Goal: Check status: Check status

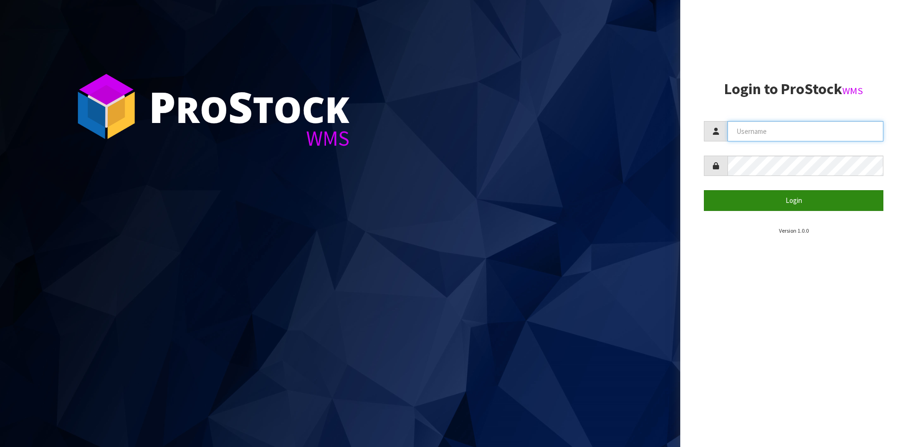
type input "YOURREFORMER"
drag, startPoint x: 795, startPoint y: 198, endPoint x: 442, endPoint y: 93, distance: 368.5
click at [789, 196] on button "Login" at bounding box center [794, 200] width 180 height 20
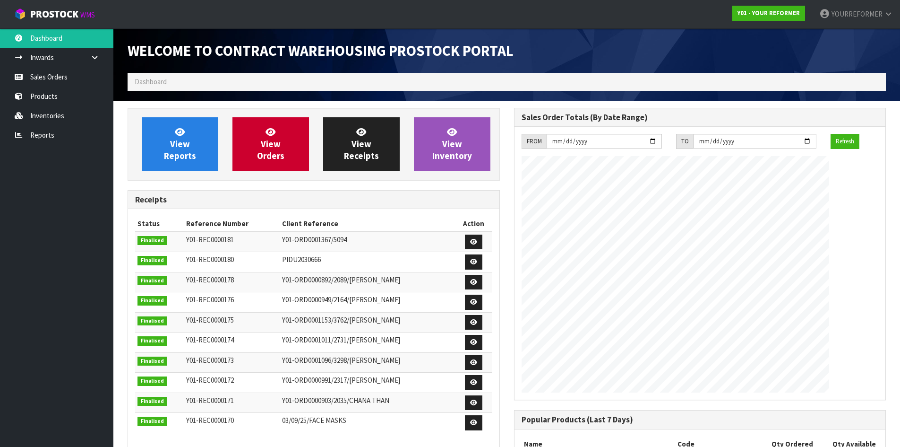
scroll to position [524, 386]
click at [57, 74] on link "Sales Orders" at bounding box center [56, 76] width 113 height 19
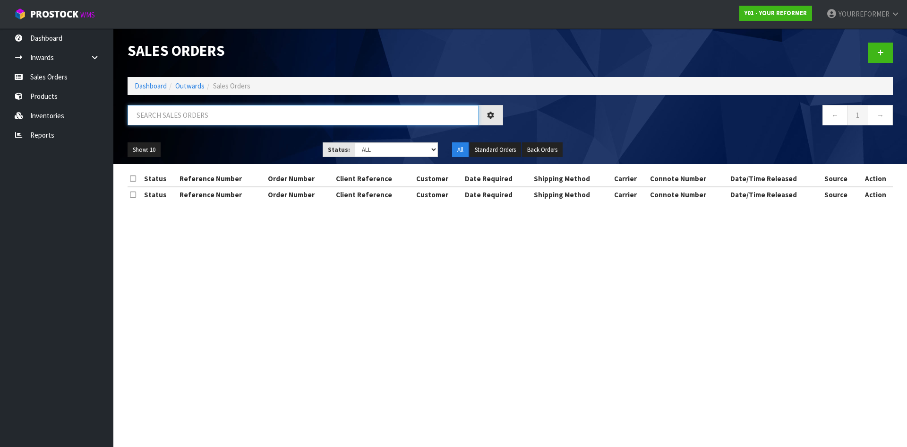
click at [172, 119] on input "text" at bounding box center [303, 115] width 351 height 20
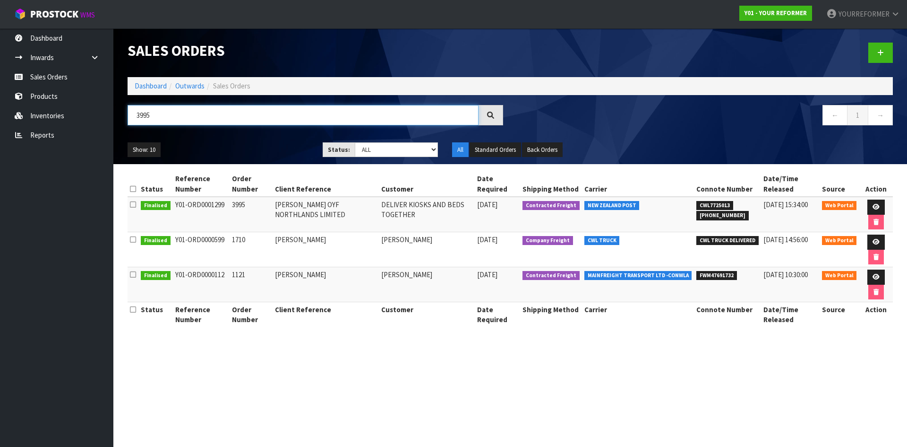
type input "3995"
drag, startPoint x: 226, startPoint y: 208, endPoint x: 471, endPoint y: 255, distance: 249.2
click at [176, 212] on td "Y01-ORD0001299" at bounding box center [201, 214] width 57 height 35
copy td "01-ORD0001299"
click at [873, 205] on icon at bounding box center [876, 207] width 7 height 6
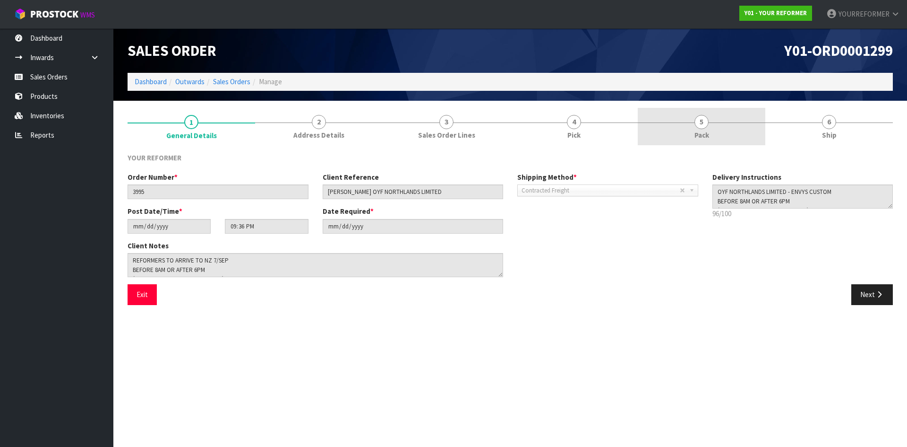
click at [692, 137] on link "5 Pack" at bounding box center [702, 126] width 128 height 37
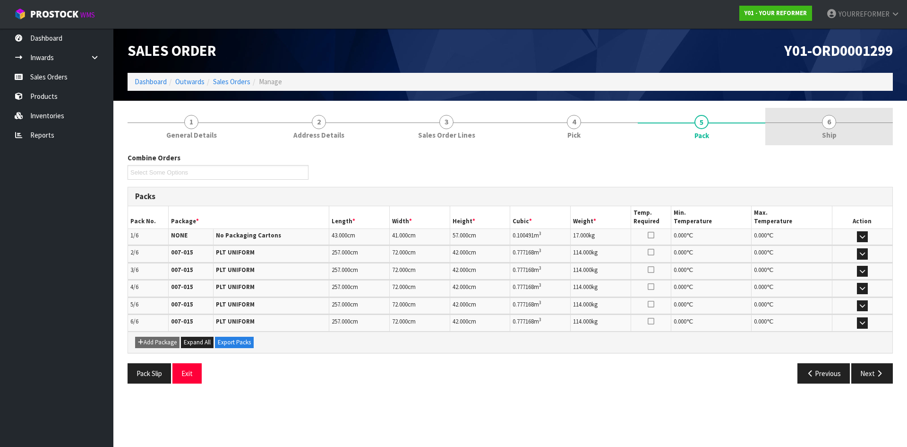
click at [825, 142] on link "6 Ship" at bounding box center [829, 126] width 128 height 37
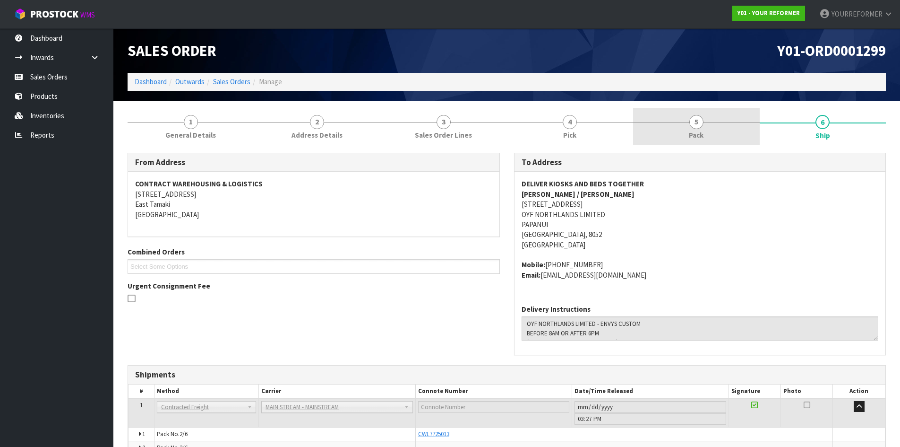
click at [715, 123] on link "5 Pack" at bounding box center [696, 126] width 127 height 37
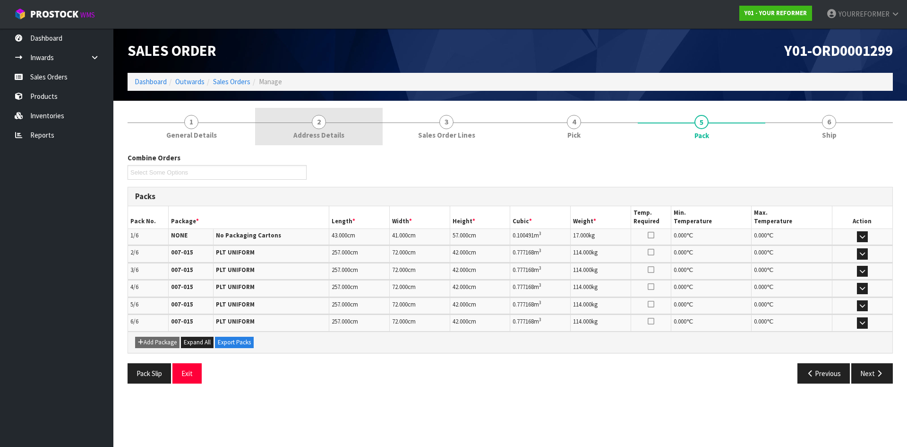
drag, startPoint x: 247, startPoint y: 126, endPoint x: 259, endPoint y: 141, distance: 19.5
click at [247, 126] on link "1 General Details" at bounding box center [192, 126] width 128 height 37
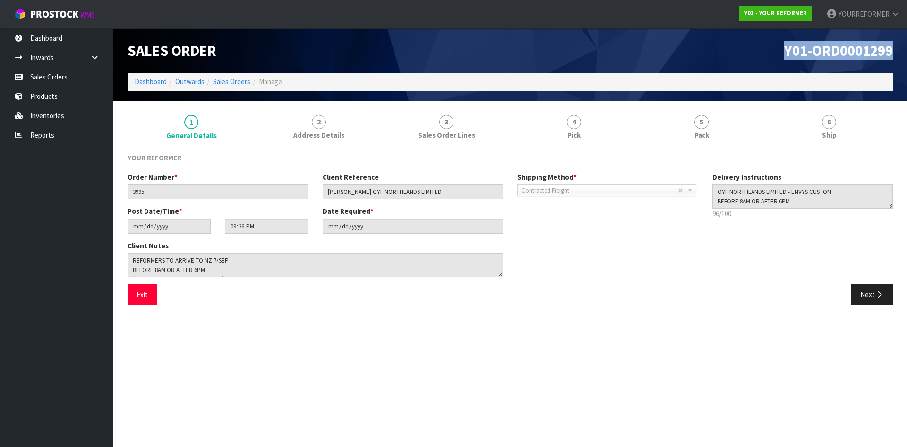
drag, startPoint x: 890, startPoint y: 57, endPoint x: 742, endPoint y: 56, distance: 147.9
click at [742, 56] on h1 "Y01-ORD0001299" at bounding box center [705, 51] width 376 height 16
copy span "Y01-ORD0001299"
